Goal: Task Accomplishment & Management: Use online tool/utility

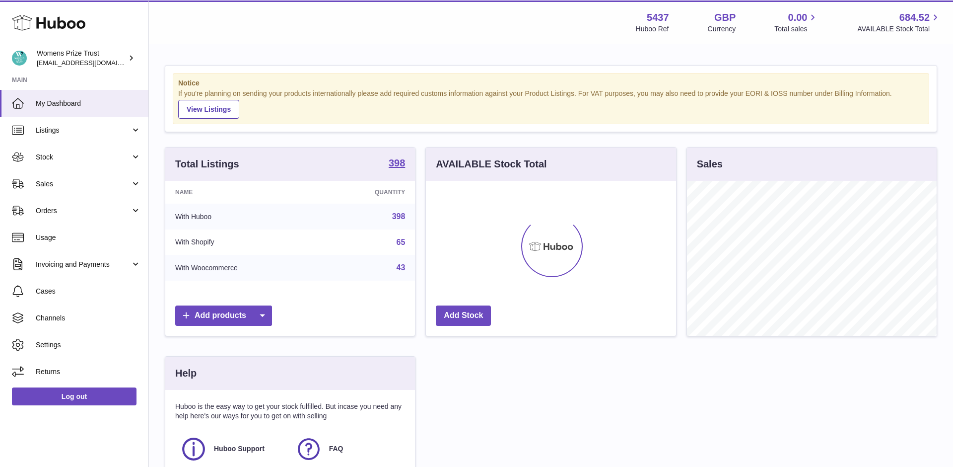
scroll to position [155, 250]
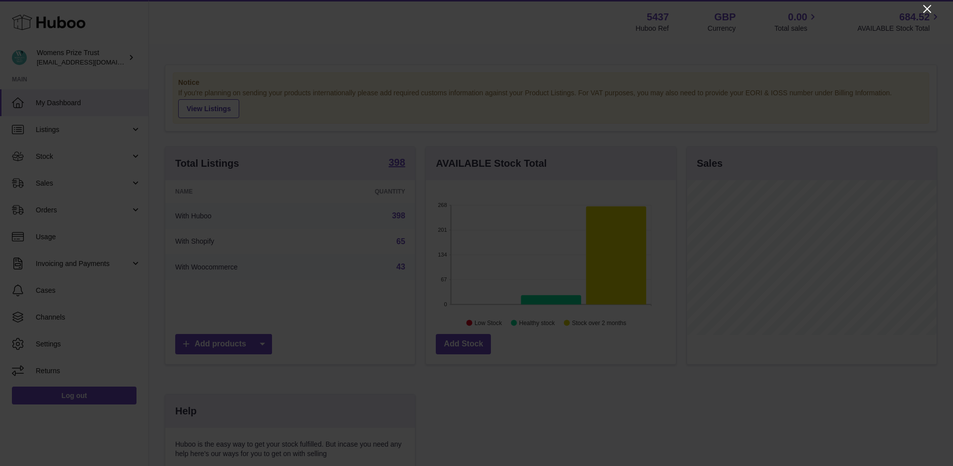
click at [931, 10] on icon "Close" at bounding box center [927, 9] width 12 height 12
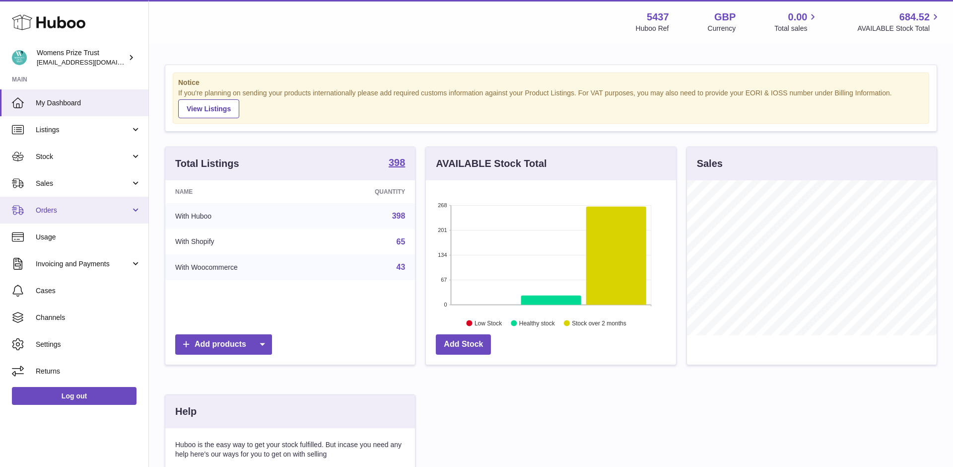
click at [129, 213] on span "Orders" at bounding box center [83, 210] width 95 height 9
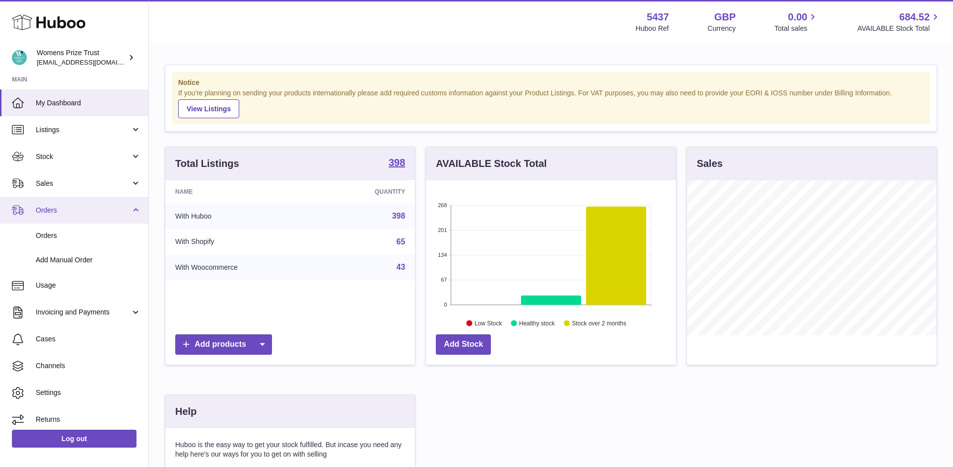
scroll to position [6, 0]
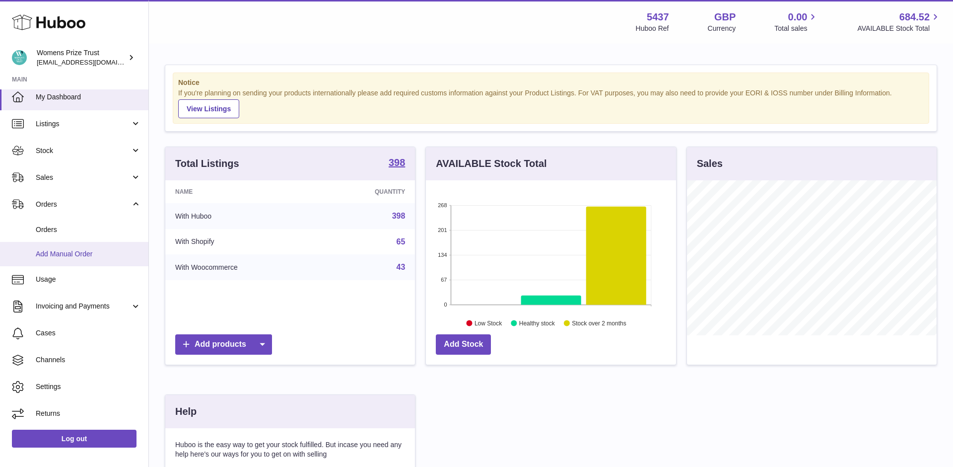
click at [100, 251] on span "Add Manual Order" at bounding box center [88, 253] width 105 height 9
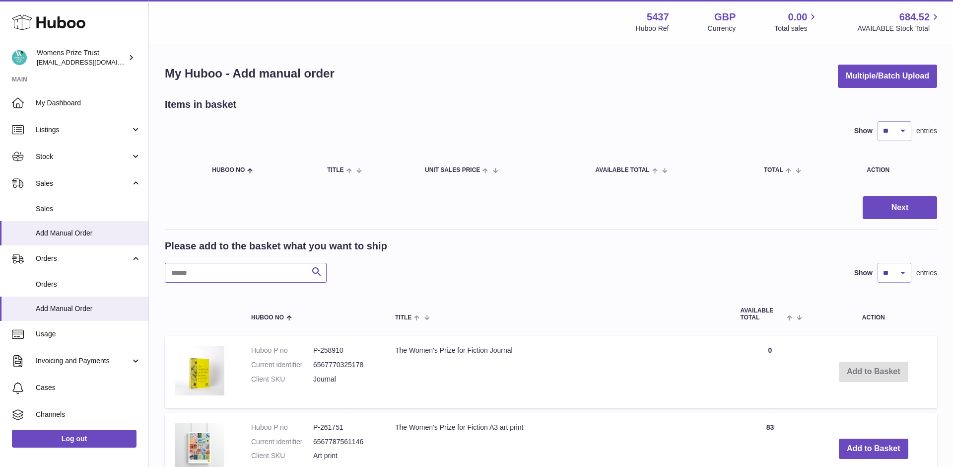
click at [267, 279] on input "text" at bounding box center [246, 273] width 162 height 20
type input "******"
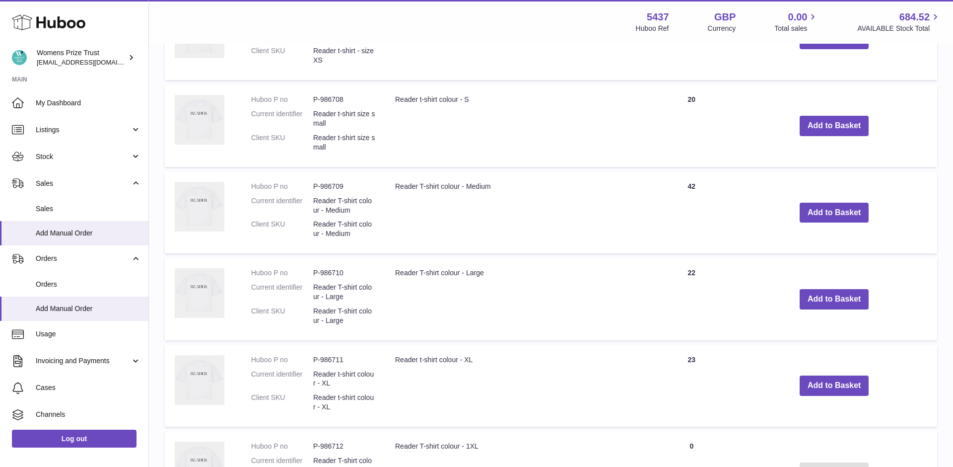
scroll to position [338, 0]
drag, startPoint x: 395, startPoint y: 272, endPoint x: 504, endPoint y: 272, distance: 109.2
click at [504, 272] on td "Reader T-shirt colour - Large" at bounding box center [518, 297] width 267 height 81
click at [846, 297] on button "Add to Basket" at bounding box center [835, 298] width 70 height 20
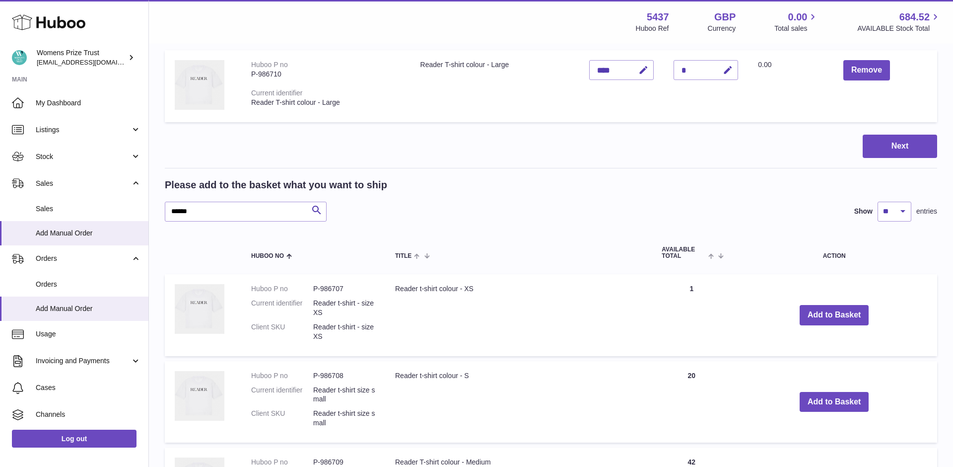
scroll to position [0, 0]
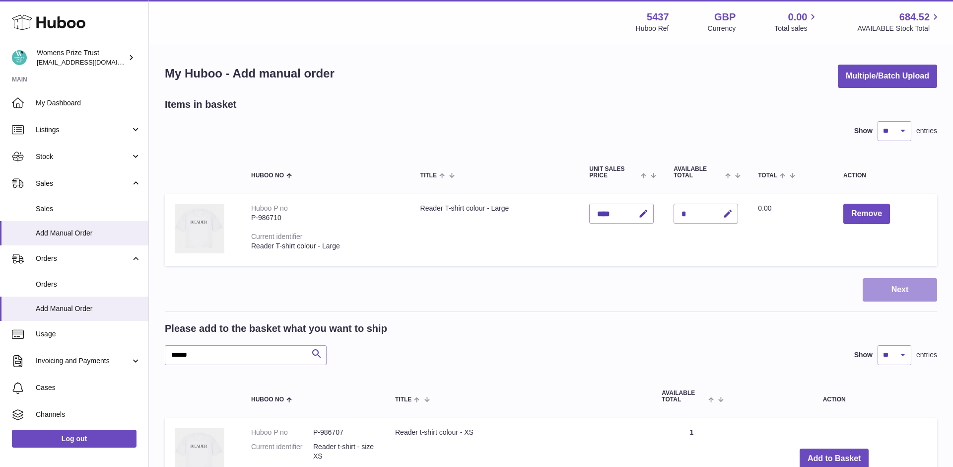
click at [896, 293] on button "Next" at bounding box center [900, 289] width 74 height 23
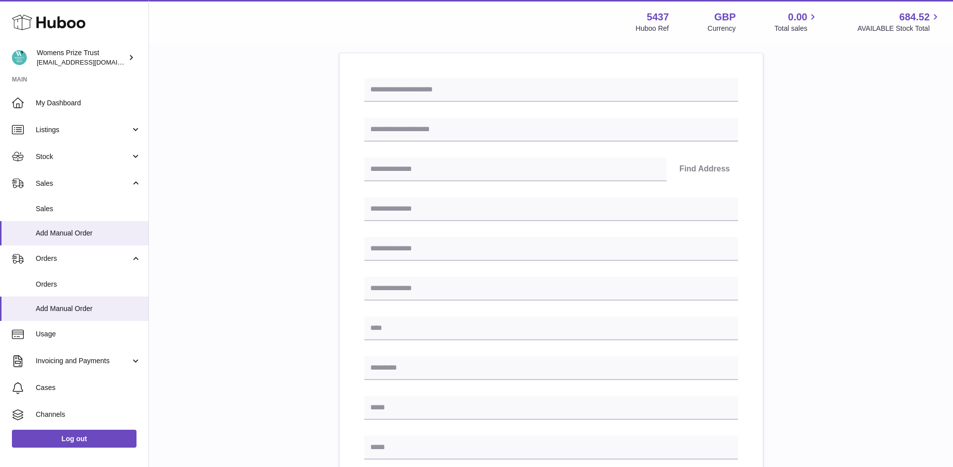
scroll to position [105, 0]
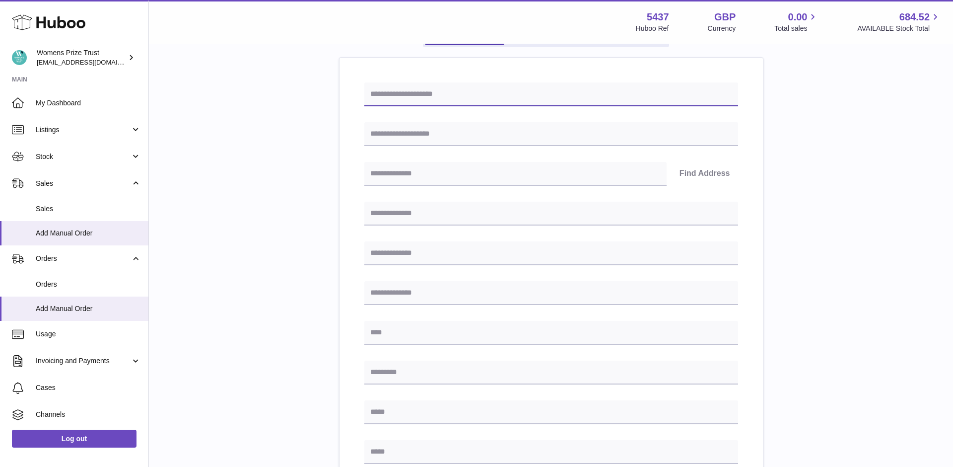
click at [397, 91] on input "text" at bounding box center [551, 94] width 374 height 24
click at [338, 94] on div "Please enter where you want to ship the items UK Europe World Find Address Plea…" at bounding box center [551, 339] width 772 height 692
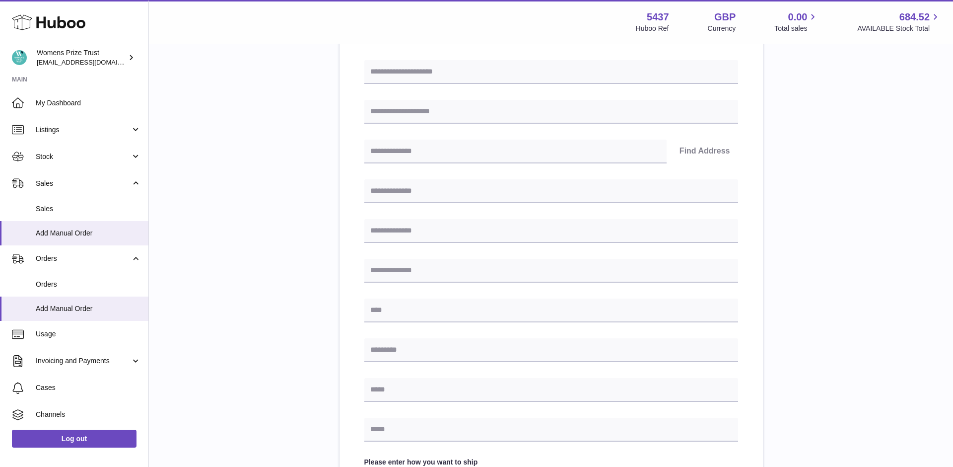
scroll to position [135, 0]
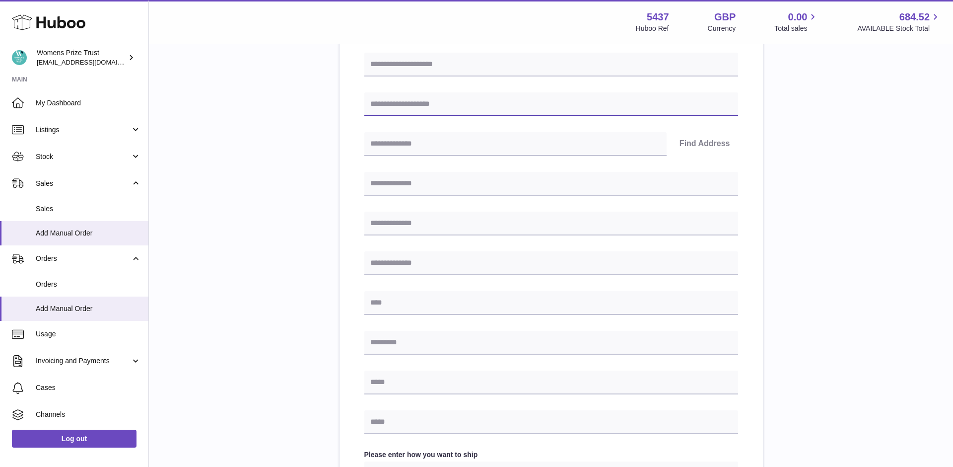
click at [427, 100] on input "text" at bounding box center [551, 104] width 374 height 24
click at [324, 123] on div "Please enter where you want to ship the items UK Europe World Find Address Plea…" at bounding box center [551, 309] width 772 height 692
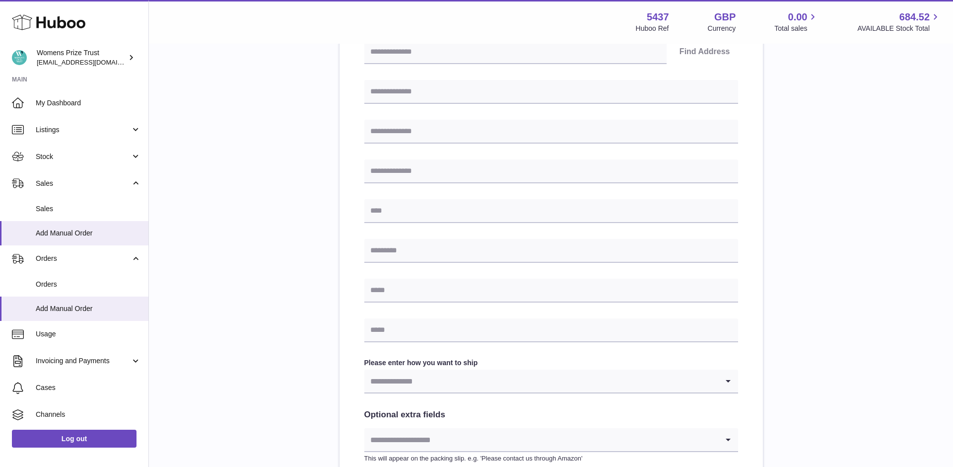
scroll to position [235, 0]
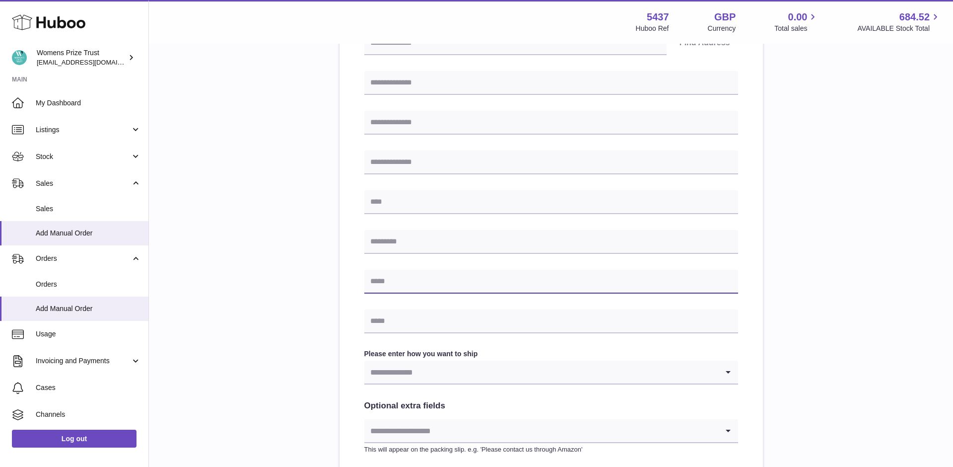
click at [393, 281] on input "text" at bounding box center [551, 282] width 374 height 24
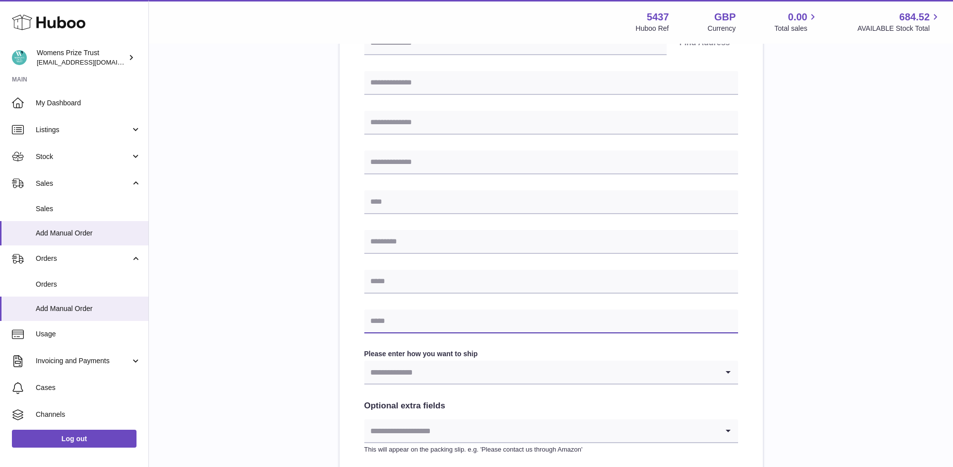
click at [390, 331] on input "text" at bounding box center [551, 321] width 374 height 24
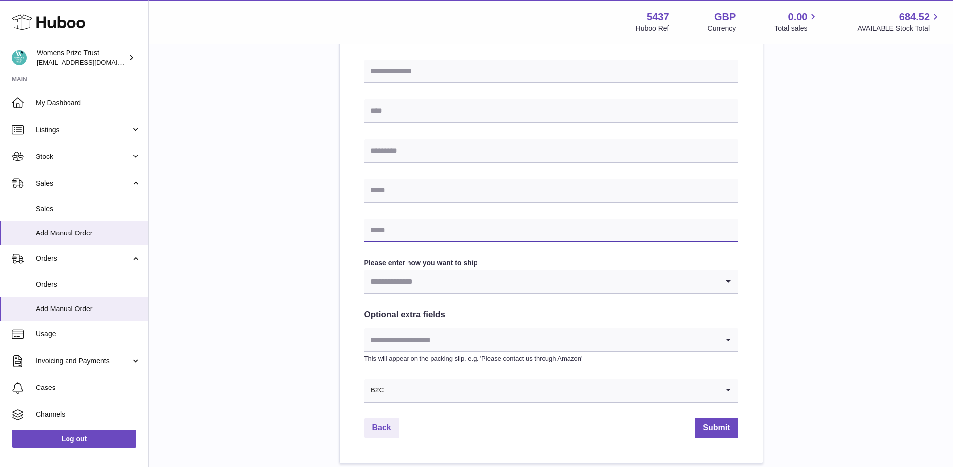
scroll to position [329, 0]
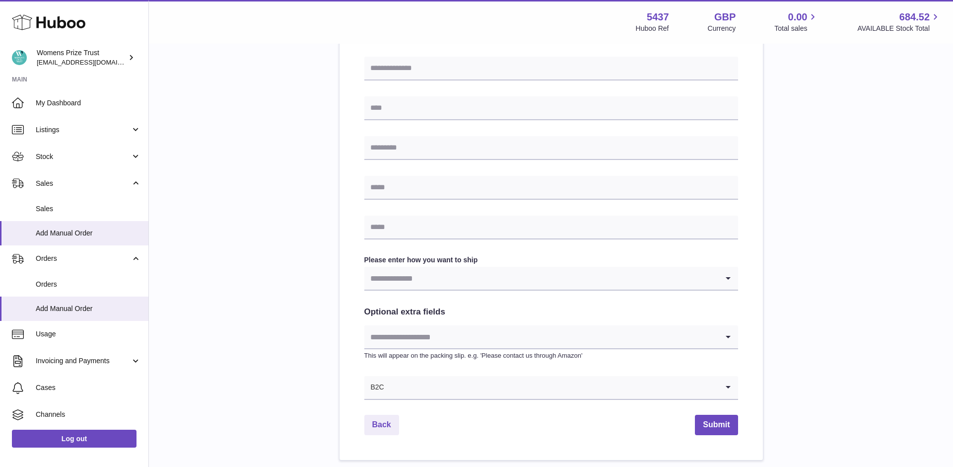
click at [447, 282] on input "Search for option" at bounding box center [541, 278] width 354 height 23
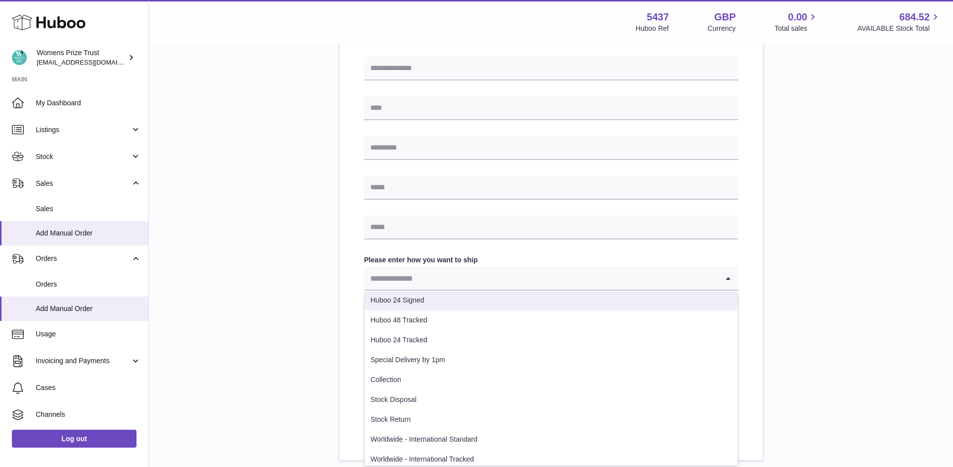
scroll to position [70, 0]
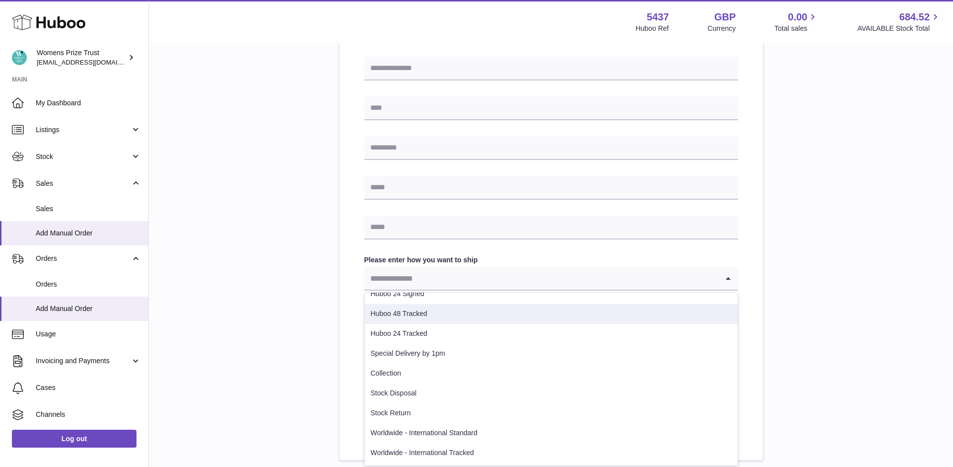
click at [347, 304] on div "Find Address Please enter how you want to ship Loading... Huboo 48 (Second Clas…" at bounding box center [551, 146] width 423 height 627
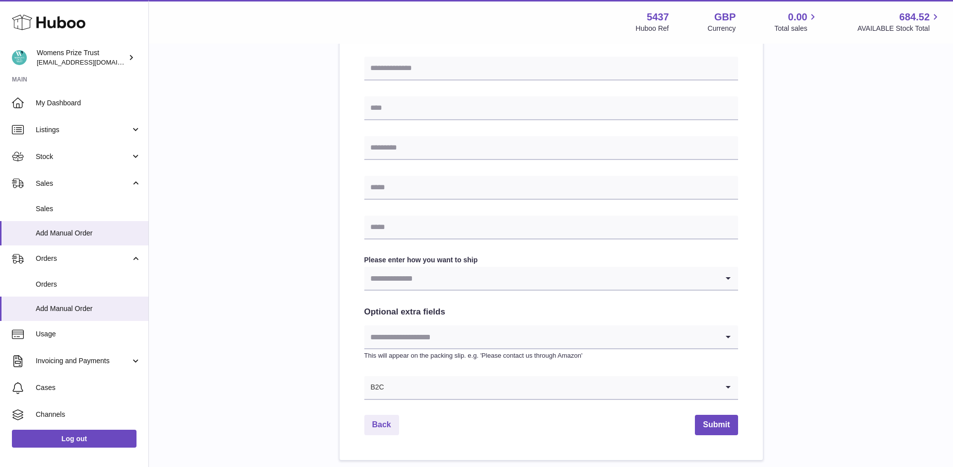
scroll to position [0, 0]
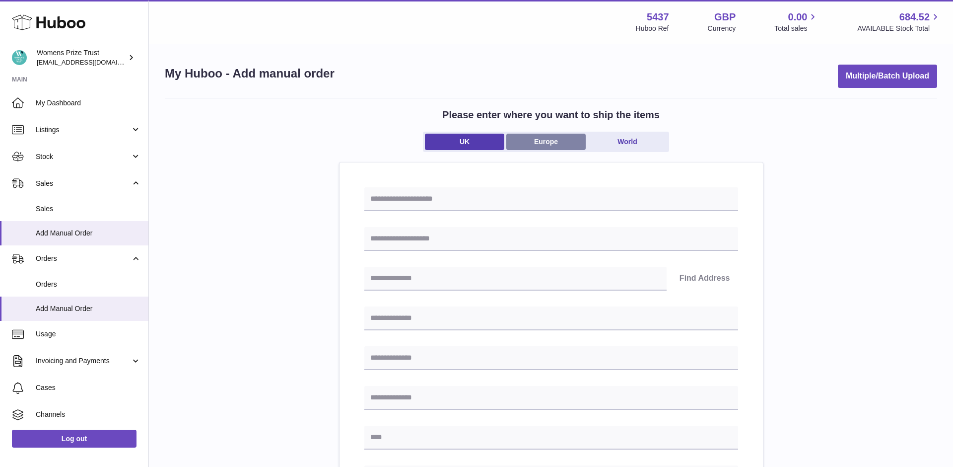
click at [568, 144] on link "Europe" at bounding box center [545, 142] width 79 height 16
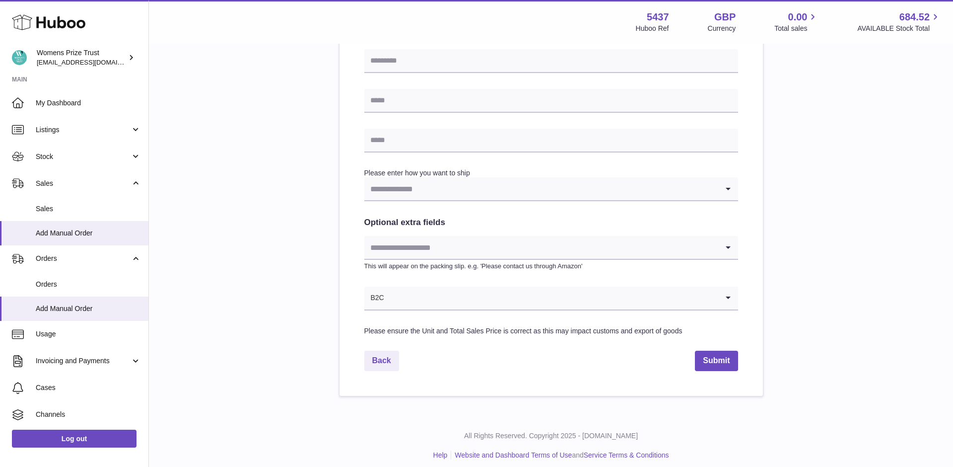
scroll to position [423, 0]
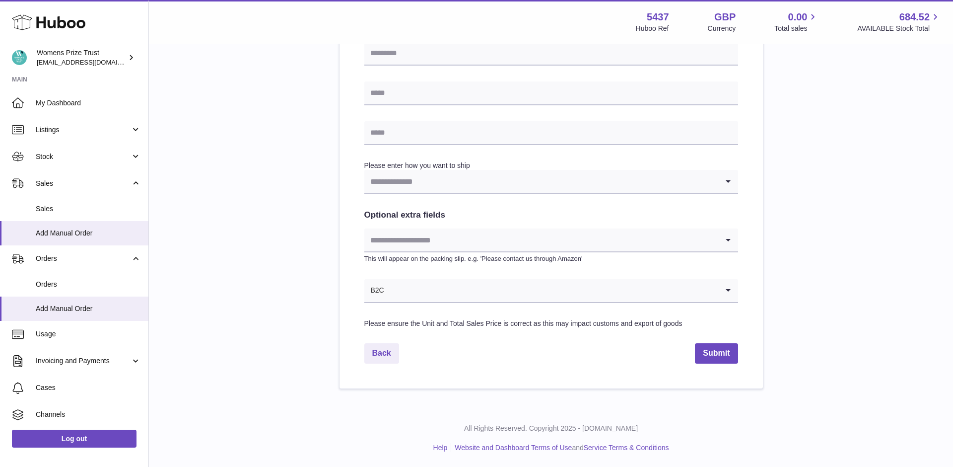
click at [518, 186] on input "Search for option" at bounding box center [541, 181] width 354 height 23
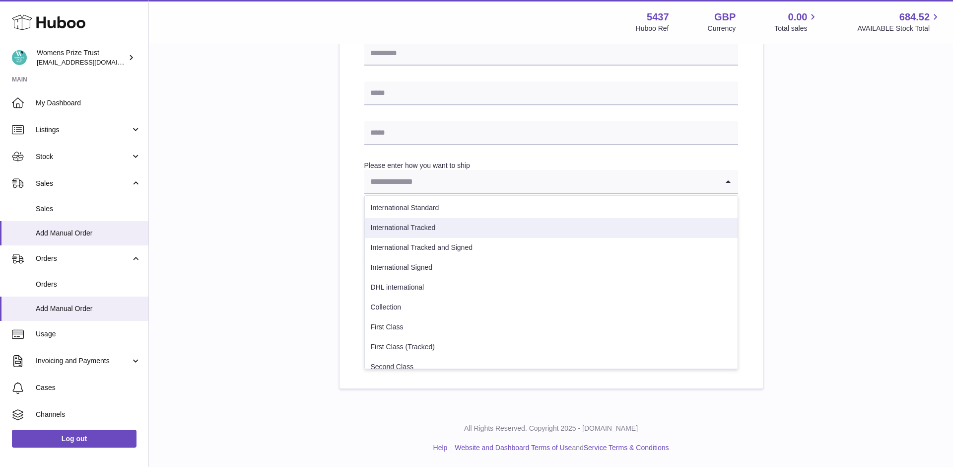
click at [854, 227] on div "Please enter where you want to ship the items UK Europe World Loading... Please…" at bounding box center [551, 31] width 772 height 714
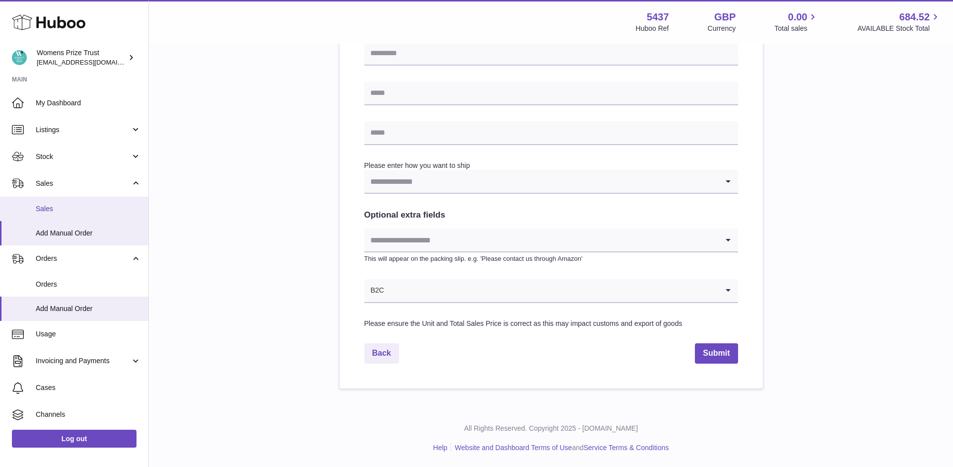
click at [59, 208] on span "Sales" at bounding box center [88, 208] width 105 height 9
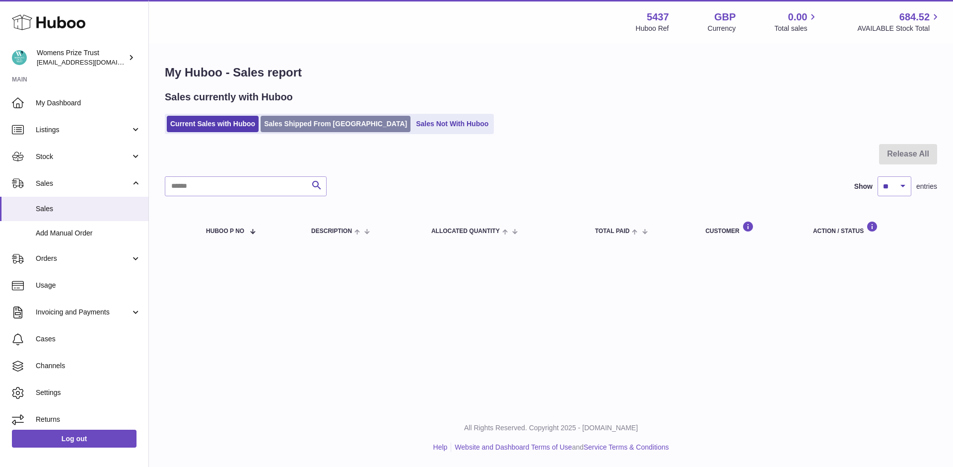
click at [290, 118] on link "Sales Shipped From [GEOGRAPHIC_DATA]" at bounding box center [336, 124] width 150 height 16
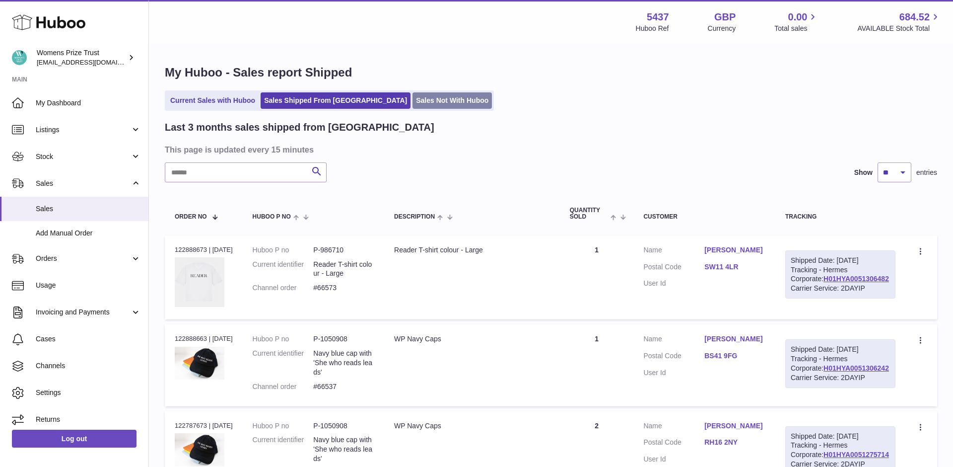
click at [413, 102] on link "Sales Not With Huboo" at bounding box center [452, 100] width 79 height 16
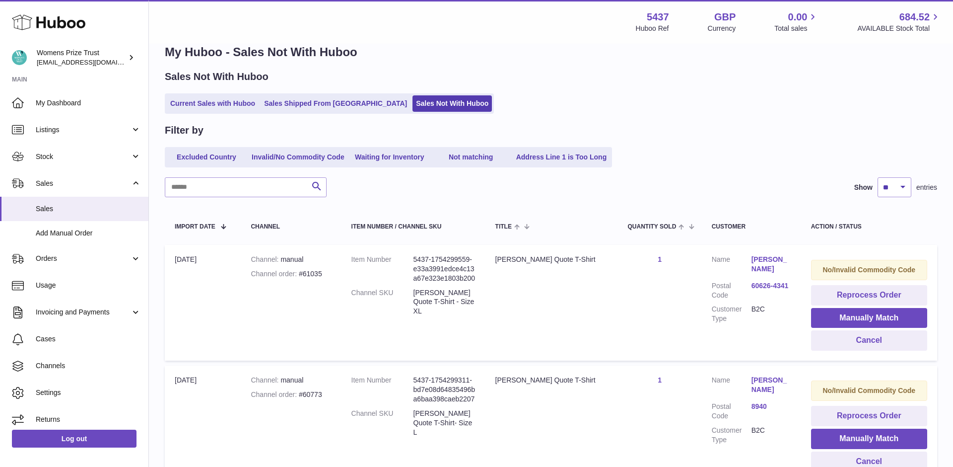
scroll to position [24, 0]
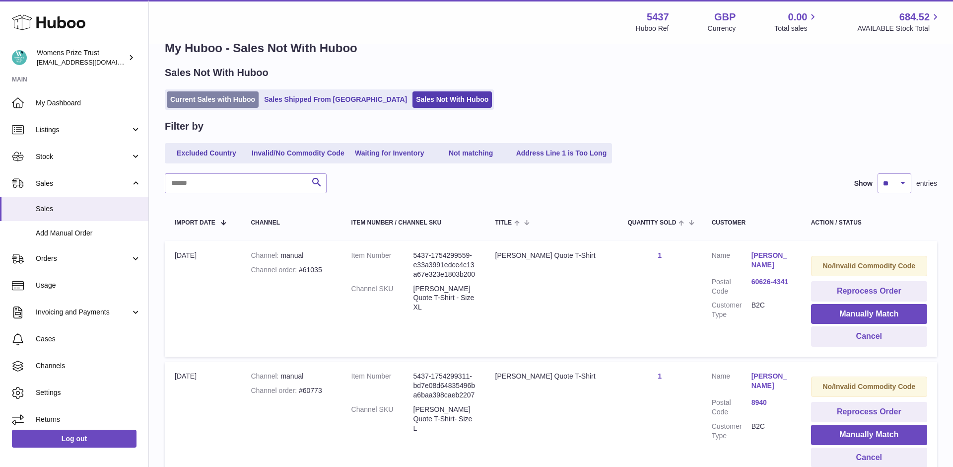
click at [243, 97] on link "Current Sales with Huboo" at bounding box center [213, 99] width 92 height 16
